Goal: Complete application form

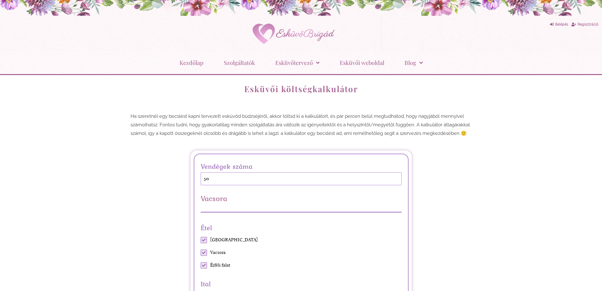
scroll to position [190, 0]
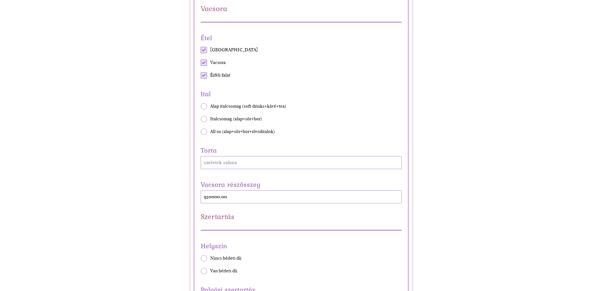
click at [229, 107] on span "Alap italcsomag (soft drinks+kávé+tea)" at bounding box center [248, 106] width 76 height 6
click at [201, 106] on input "Alap italcsomag (soft drinks+kávé+tea)" at bounding box center [200, 106] width 0 height 0
radio input "true"
click at [219, 131] on span "All-in (alap+sör+bor+röviditalok)" at bounding box center [242, 131] width 65 height 6
click at [201, 131] on input "All-in (alap+sör+bor+röviditalok)" at bounding box center [200, 131] width 0 height 0
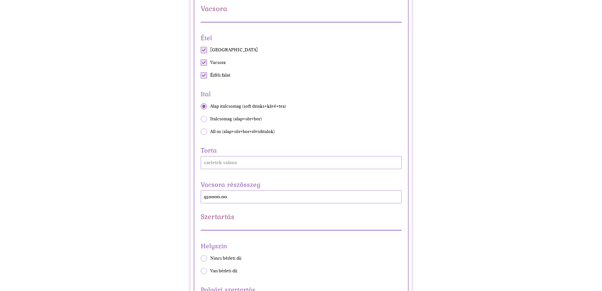
radio input "true"
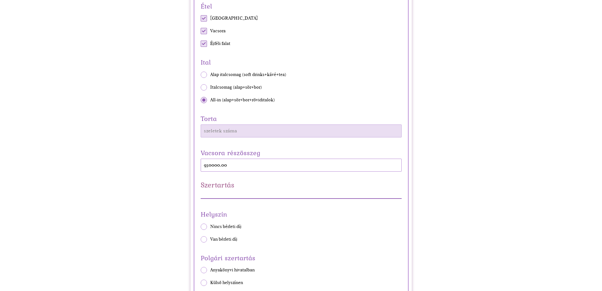
click at [225, 136] on input "Torta" at bounding box center [301, 130] width 201 height 13
type input "40"
click at [234, 166] on div "Vacsora részösszeg 950000.00" at bounding box center [301, 159] width 201 height 25
click at [232, 165] on div "Vacsora részösszeg 950000.00" at bounding box center [301, 159] width 201 height 25
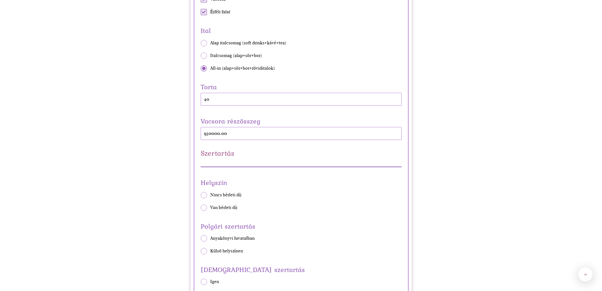
scroll to position [316, 0]
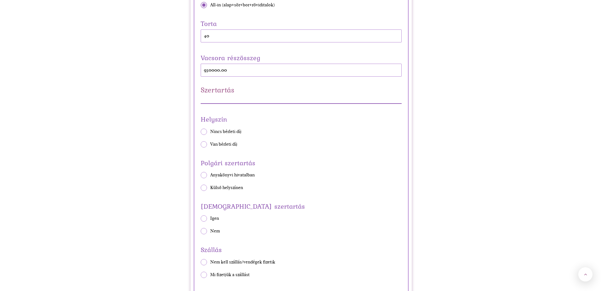
click at [234, 147] on span "Van bérleti díj" at bounding box center [223, 144] width 27 height 6
click at [201, 144] on input "Van bérleti díj" at bounding box center [200, 144] width 0 height 0
radio input "true"
click at [228, 130] on span "Nincs bérleti díj" at bounding box center [225, 131] width 31 height 6
click at [201, 131] on input "Nincs bérleti díj" at bounding box center [200, 131] width 0 height 0
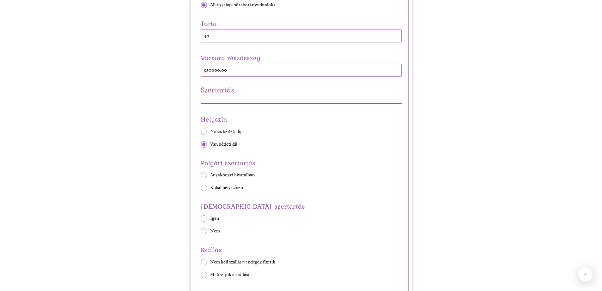
radio input "true"
click at [225, 173] on span "Anyakönyvi hivatalban" at bounding box center [232, 175] width 45 height 6
click at [201, 175] on input "Anyakönyvi hivatalban" at bounding box center [200, 175] width 0 height 0
radio input "true"
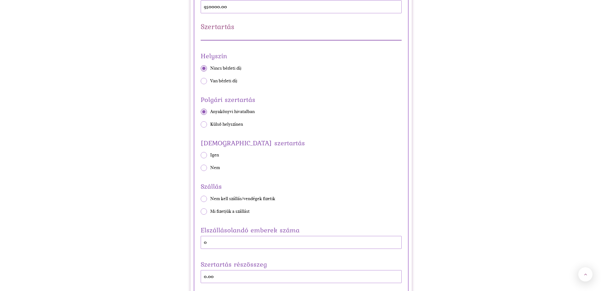
click at [215, 169] on span "Nem" at bounding box center [215, 167] width 10 height 6
click at [201, 168] on input "Nem" at bounding box center [200, 168] width 0 height 0
radio input "true"
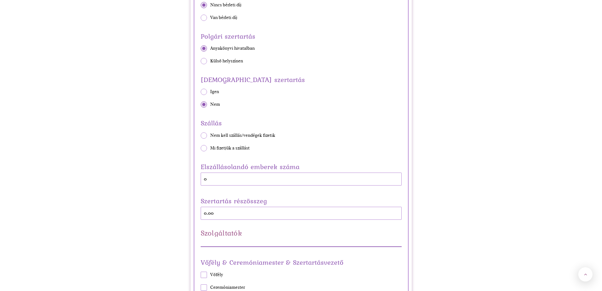
click at [223, 137] on span "Nem kell szállás/vendégek fizetik" at bounding box center [242, 135] width 65 height 6
click at [201, 135] on input "Nem kell szállás/vendégek fizetik" at bounding box center [200, 135] width 0 height 0
radio input "true"
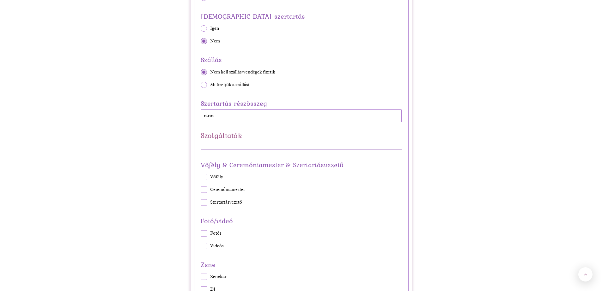
scroll to position [538, 0]
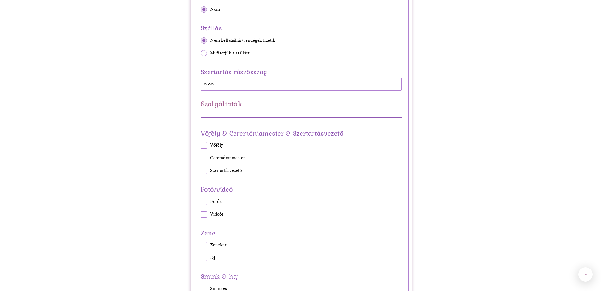
click at [212, 144] on span "Vőfély" at bounding box center [216, 145] width 13 height 6
click at [201, 145] on input "Vőfély" at bounding box center [200, 145] width 0 height 0
checkbox input "true"
click at [205, 155] on span at bounding box center [204, 158] width 6 height 6
click at [201, 158] on input "Ceremóniamester" at bounding box center [200, 158] width 0 height 0
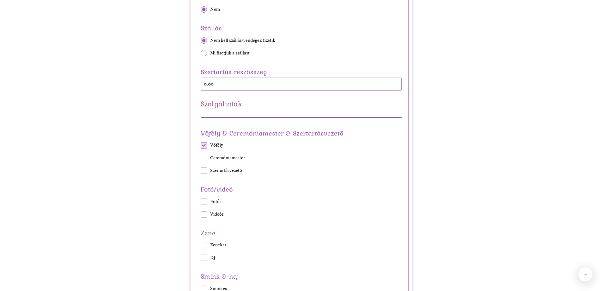
checkbox input "true"
click at [210, 144] on span "Vőfély" at bounding box center [216, 145] width 13 height 6
click at [201, 145] on input "Vőfély" at bounding box center [200, 145] width 0 height 0
checkbox input "false"
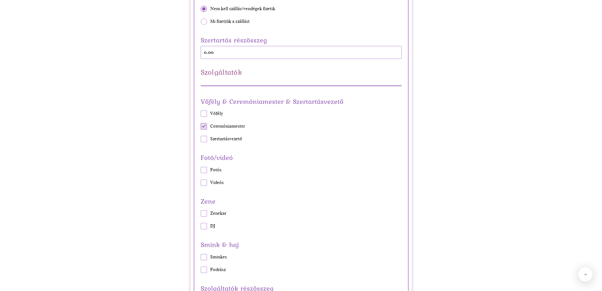
click at [199, 172] on div "Fotó/videó [PERSON_NAME]" at bounding box center [301, 168] width 211 height 34
click at [204, 170] on span at bounding box center [204, 170] width 6 height 6
click at [201, 170] on input "Fotós" at bounding box center [200, 169] width 0 height 0
checkbox input "true"
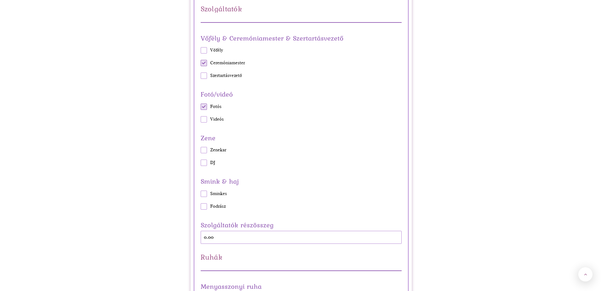
click at [206, 150] on span at bounding box center [204, 150] width 6 height 6
click at [201, 150] on input "Zenekar" at bounding box center [200, 150] width 0 height 0
checkbox input "true"
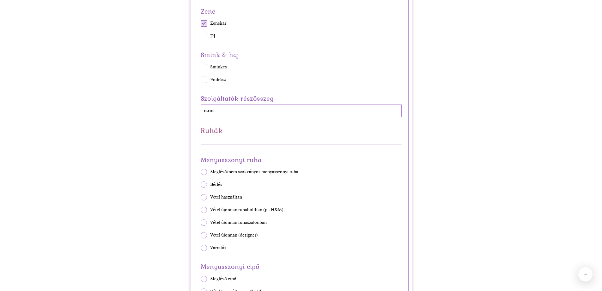
scroll to position [791, 0]
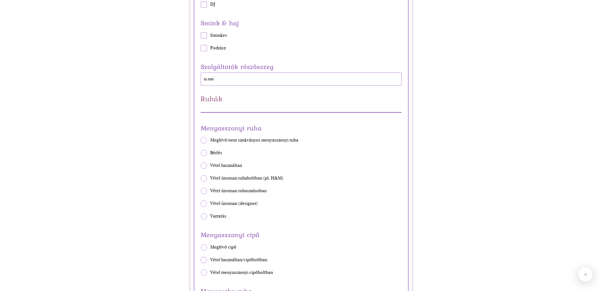
click at [213, 152] on span "Bérlés" at bounding box center [216, 153] width 12 height 6
click at [201, 153] on input "Bérlés" at bounding box center [200, 153] width 0 height 0
radio input "true"
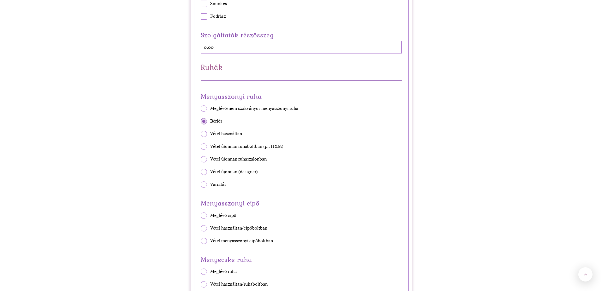
scroll to position [854, 0]
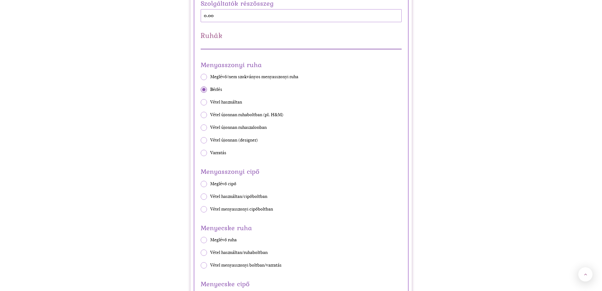
click at [206, 208] on span at bounding box center [204, 209] width 6 height 6
click at [201, 209] on input "Vétel menyasszonyi cipőboltban" at bounding box center [200, 209] width 0 height 0
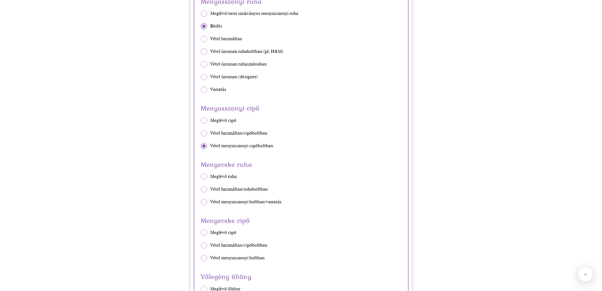
click at [205, 142] on div "Menyasszonyi cipő Meglévő cipő Vétel használtan/cipőboltban Vétel menyasszonyi …" at bounding box center [301, 125] width 201 height 46
click at [205, 148] on span at bounding box center [204, 146] width 6 height 6
click at [201, 146] on input "Vétel menyasszonyi cipőboltban" at bounding box center [200, 145] width 0 height 0
click at [204, 147] on span at bounding box center [204, 146] width 6 height 6
click at [201, 146] on input "Vétel menyasszonyi cipőboltban" at bounding box center [200, 145] width 0 height 0
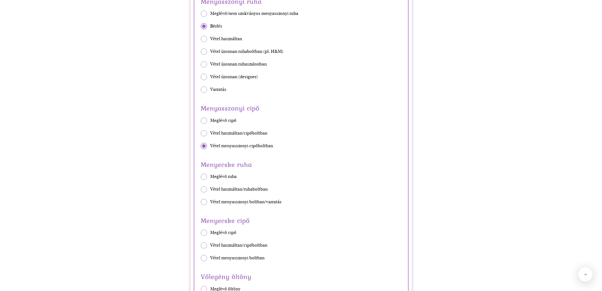
radio input "true"
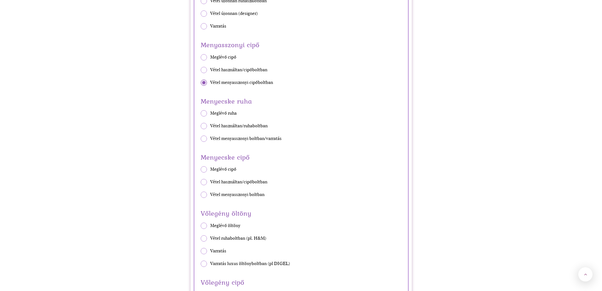
click at [205, 125] on span at bounding box center [204, 126] width 6 height 6
click at [201, 126] on input "Vétel használtan/ruhaboltban" at bounding box center [200, 126] width 0 height 0
radio input "true"
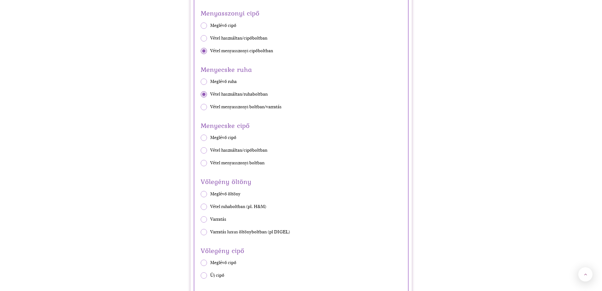
scroll to position [1044, 0]
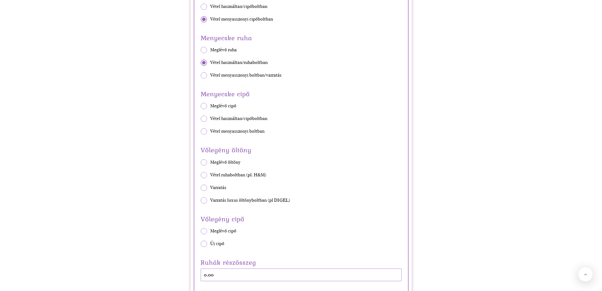
click at [225, 176] on span "Vétel ruhaboltban (pl. H&M)" at bounding box center [238, 175] width 56 height 6
click at [201, 175] on input "Vétel ruhaboltban (pl. H&M)" at bounding box center [200, 175] width 0 height 0
radio input "true"
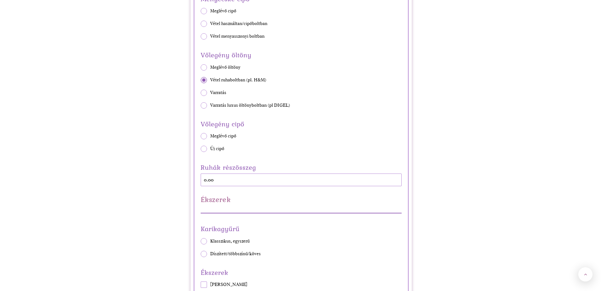
scroll to position [1202, 0]
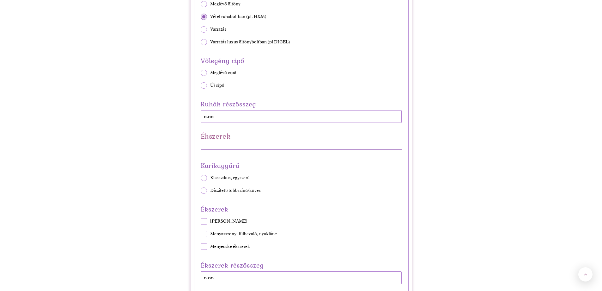
click at [238, 179] on span "Klasszikus, egyszerű" at bounding box center [230, 178] width 40 height 6
click at [201, 178] on input "Klasszikus, egyszerű" at bounding box center [200, 177] width 0 height 0
radio input "true"
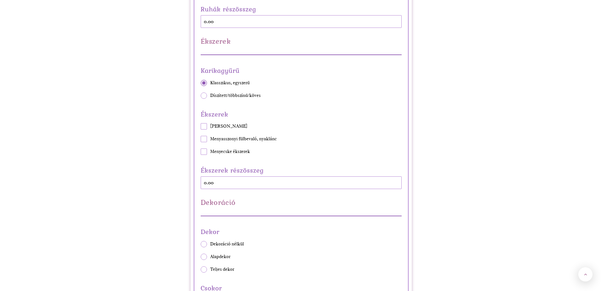
scroll to position [1360, 0]
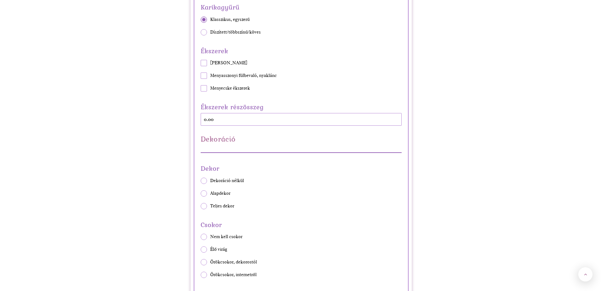
click at [223, 183] on span "Dekoráció nélkül" at bounding box center [227, 180] width 34 height 6
click at [201, 181] on input "Dekoráció nélkül" at bounding box center [200, 180] width 0 height 0
radio input "true"
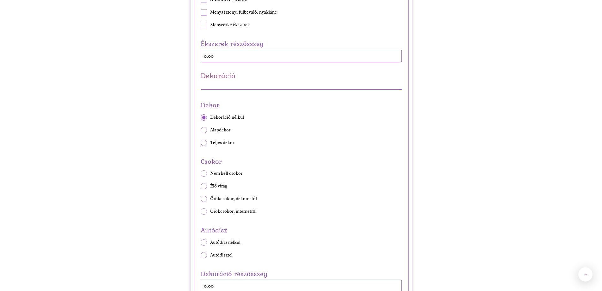
click at [216, 187] on span "Élő virág" at bounding box center [218, 186] width 17 height 6
click at [201, 186] on input "Élő virág" at bounding box center [200, 186] width 0 height 0
radio input "true"
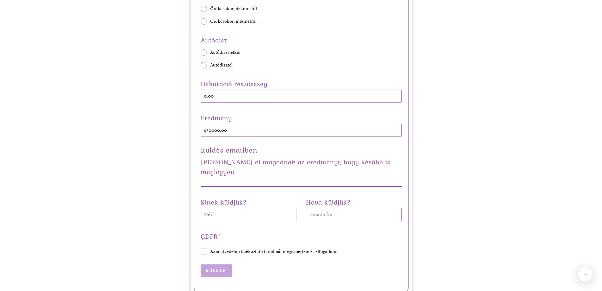
scroll to position [1708, 0]
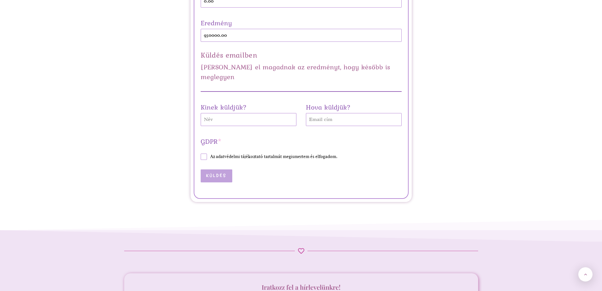
click at [214, 153] on span "Az adatvédelmi tájékoztató tartalmát megismertem és elfogadom." at bounding box center [273, 156] width 127 height 6
click at [201, 157] on input "Az adatvédelmi tájékoztató tartalmát megismertem és elfogadom." at bounding box center [200, 157] width 0 height 0
checkbox input "true"
click at [234, 113] on input "Kinek küldjük?" at bounding box center [249, 119] width 96 height 13
type input "[PERSON_NAME]"
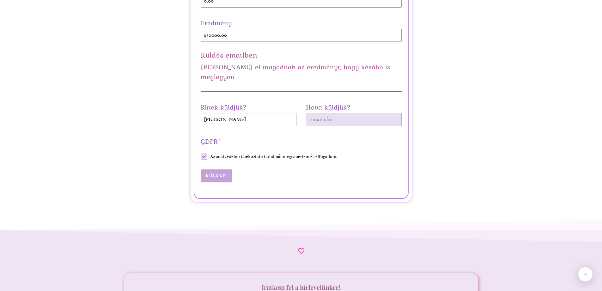
click at [325, 113] on input "Hova küldjük?" at bounding box center [354, 119] width 96 height 13
type input "[EMAIL_ADDRESS][DOMAIN_NAME]"
click at [214, 169] on button "Küldés" at bounding box center [217, 175] width 32 height 13
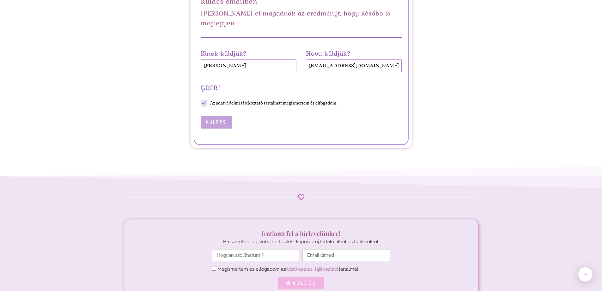
scroll to position [1922, 0]
